Goal: Find specific page/section

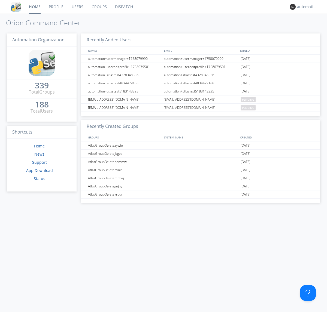
click at [123, 7] on link "Dispatch" at bounding box center [124, 7] width 26 height 14
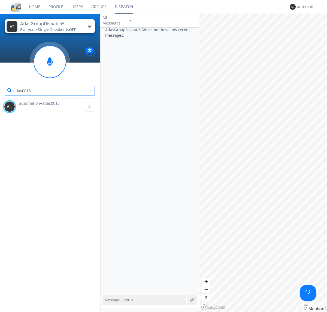
type input "atlas0015"
click at [92, 92] on div at bounding box center [91, 91] width 5 height 5
type input "atlas0016"
click at [306, 7] on div "automation+atlas0014" at bounding box center [307, 6] width 20 height 5
